Goal: Use online tool/utility: Utilize a website feature to perform a specific function

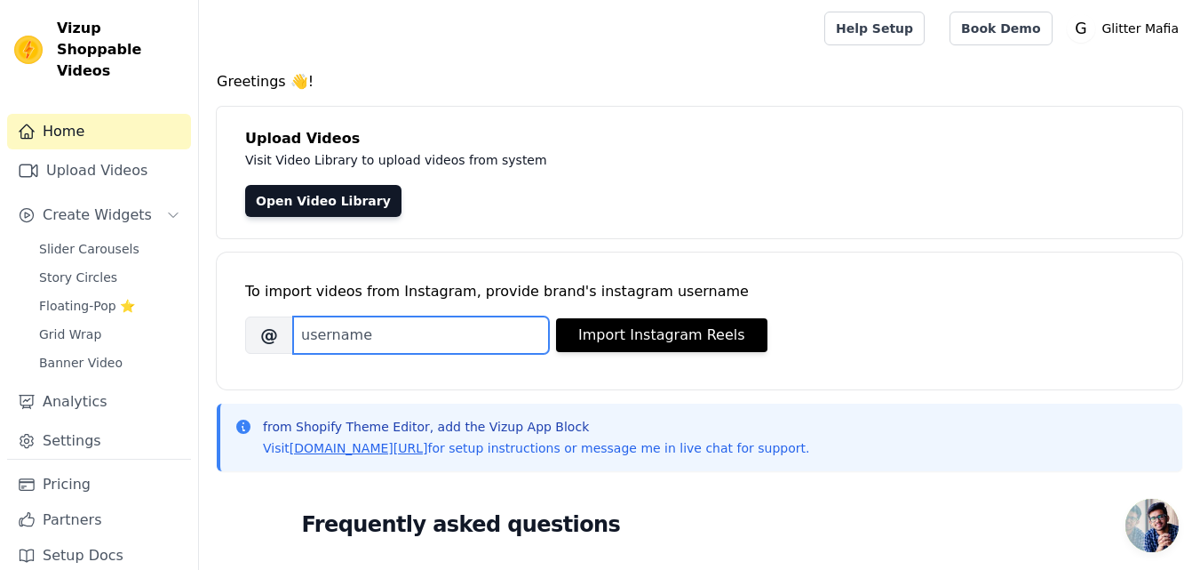
click at [344, 340] on input "Brand's Instagram Username" at bounding box center [421, 334] width 256 height 37
type input "mafiaglitter"
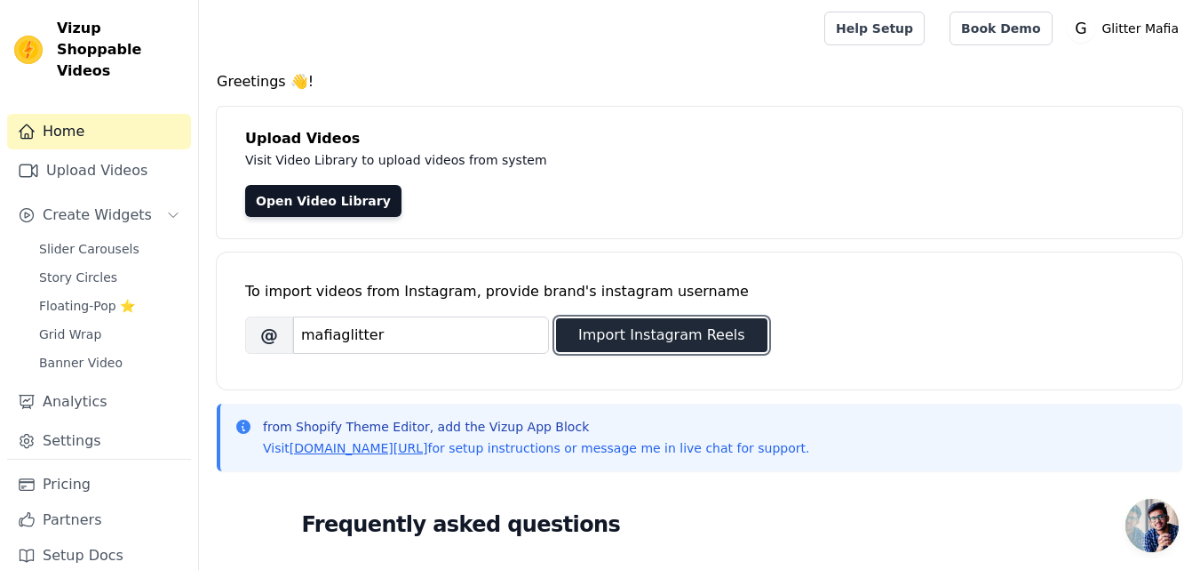
click at [627, 344] on button "Import Instagram Reels" at bounding box center [661, 335] width 211 height 34
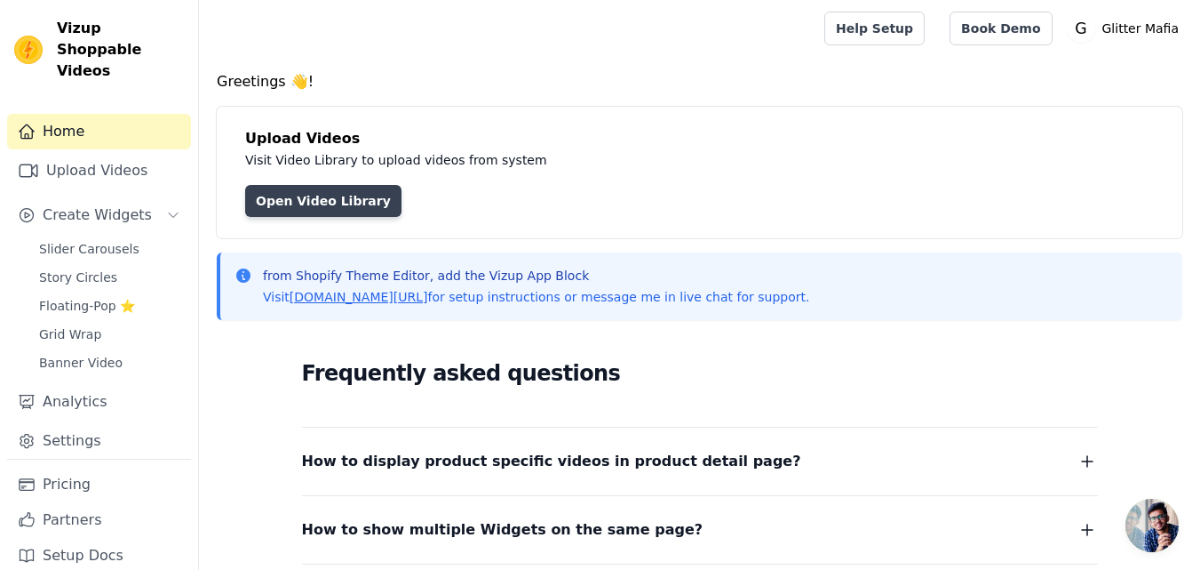
click at [294, 195] on link "Open Video Library" at bounding box center [323, 201] width 156 height 32
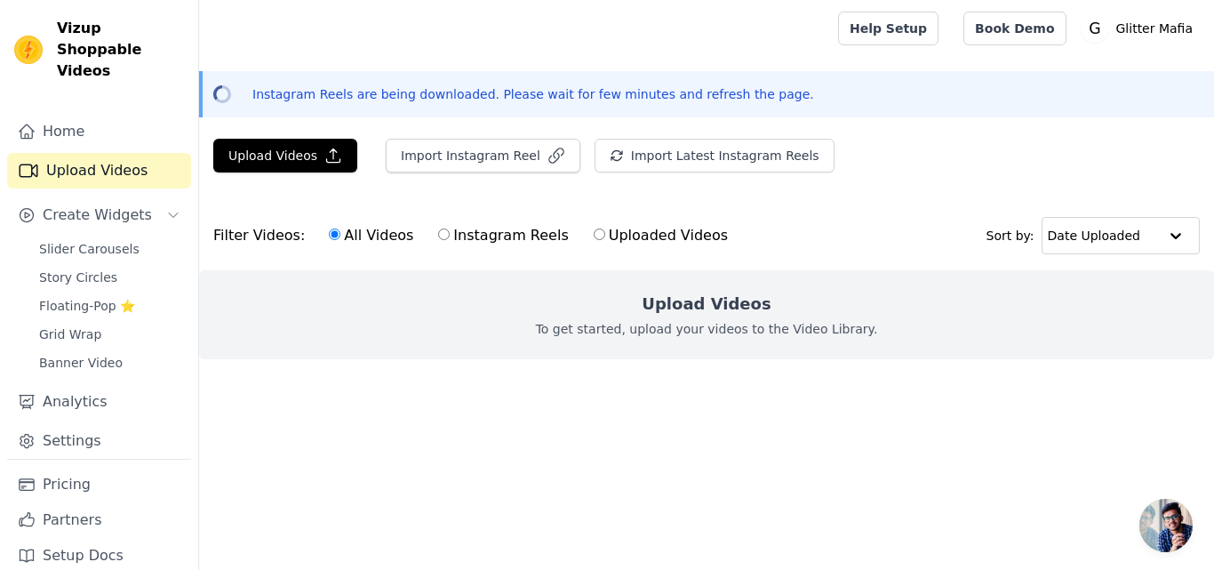
click at [459, 236] on label "Instagram Reels" at bounding box center [503, 235] width 132 height 23
click at [450, 236] on input "Instagram Reels" at bounding box center [444, 234] width 12 height 12
radio input "true"
click at [349, 235] on label "All Videos" at bounding box center [371, 235] width 86 height 23
click at [340, 235] on input "All Videos" at bounding box center [335, 234] width 12 height 12
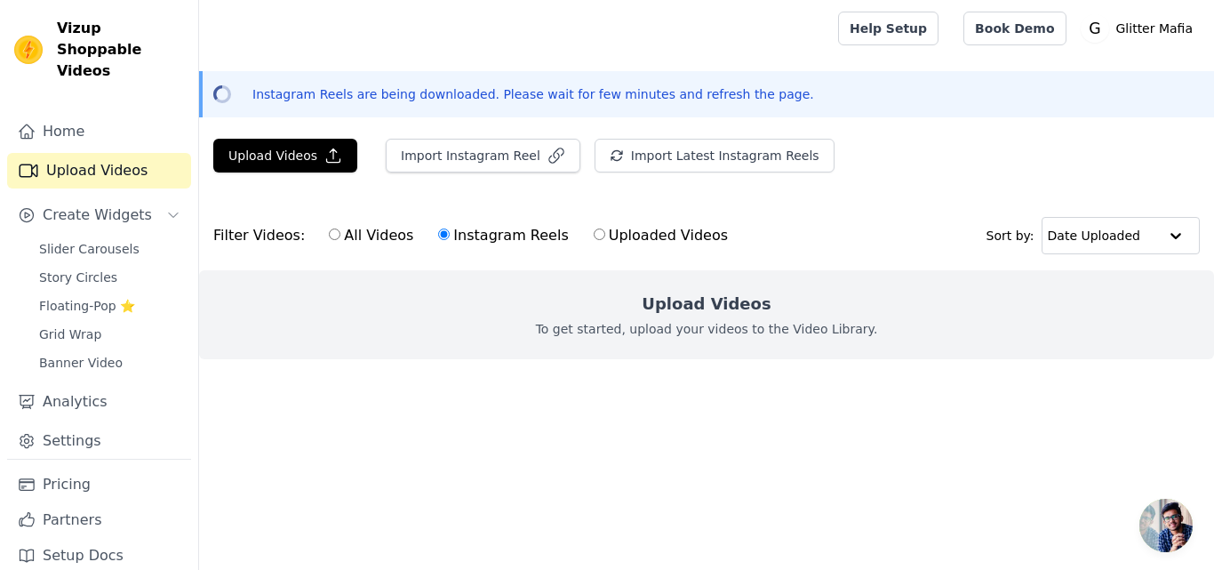
radio input "true"
